Goal: Navigation & Orientation: Find specific page/section

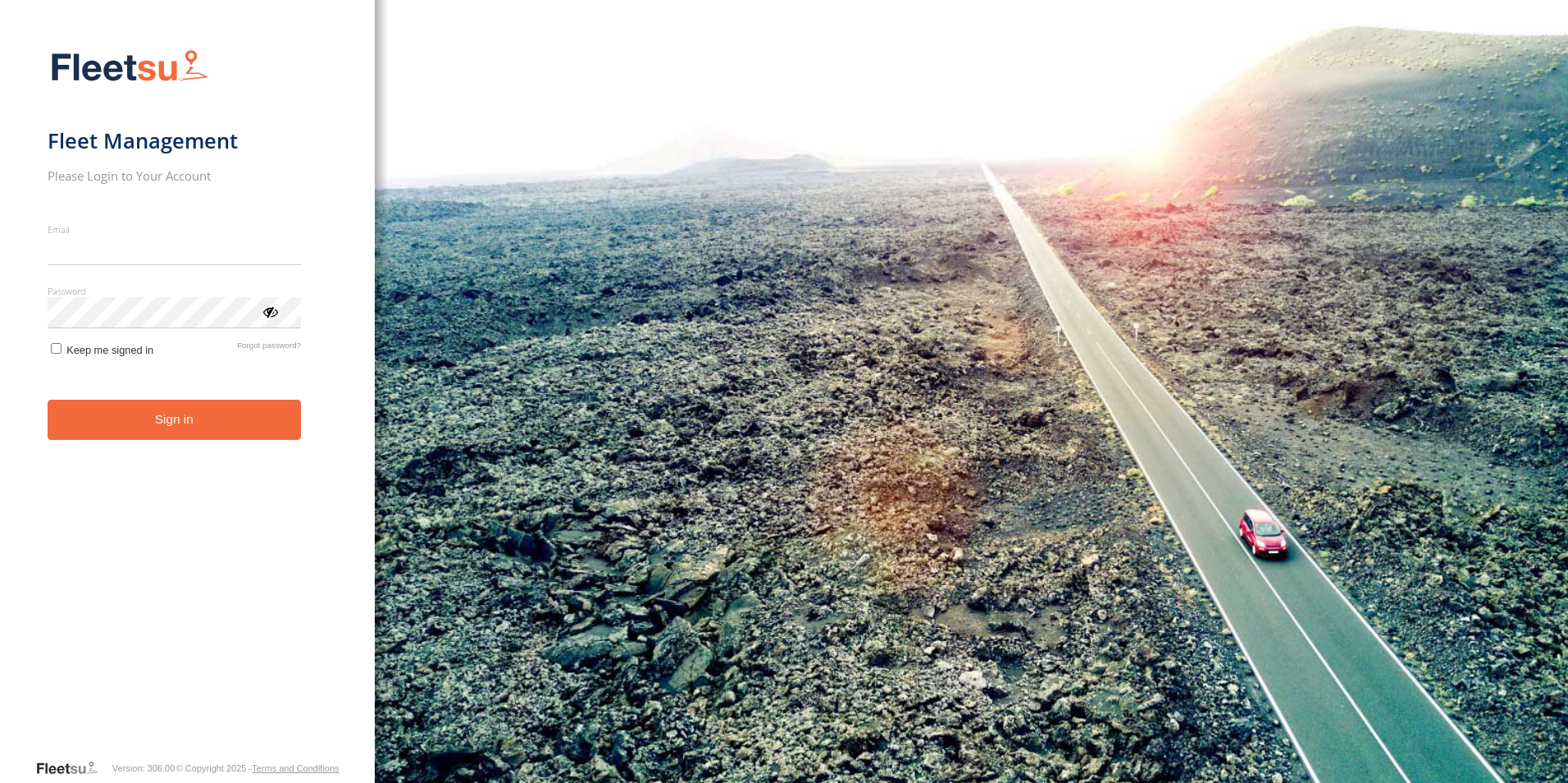
type input "**********"
click at [211, 443] on form "**********" at bounding box center [187, 399] width 279 height 719
click at [228, 410] on button "Sign in" at bounding box center [174, 419] width 253 height 41
